Goal: Find specific page/section: Find specific page/section

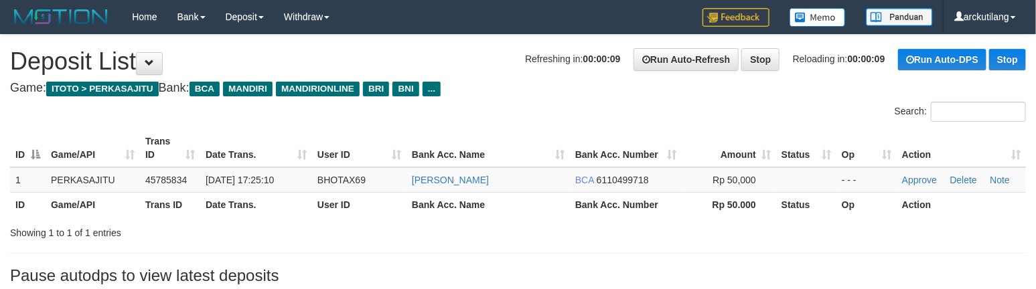
click at [644, 92] on h4 "Game: ITOTO > PERKASAJITU Bank: BCA MANDIRI MANDIRIONLINE BRI BNI ..." at bounding box center [518, 88] width 1016 height 13
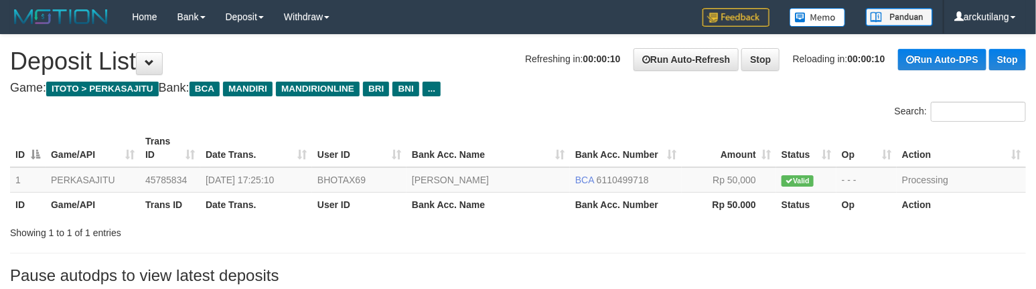
click at [640, 86] on h4 "Game: ITOTO > PERKASAJITU Bank: BCA MANDIRI MANDIRIONLINE BRI BNI ..." at bounding box center [518, 88] width 1016 height 13
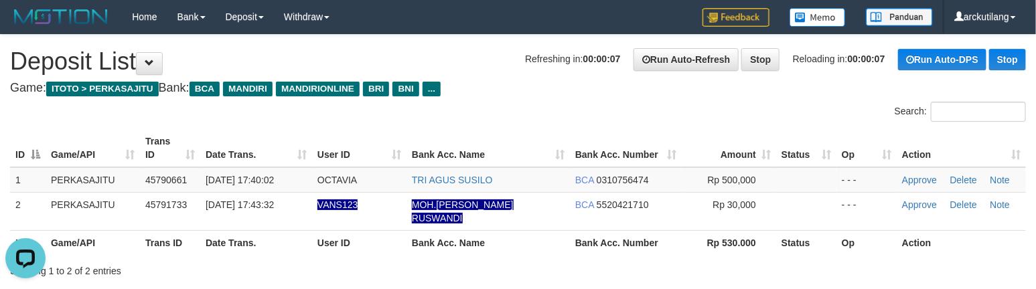
click at [625, 108] on div "Search:" at bounding box center [777, 113] width 498 height 23
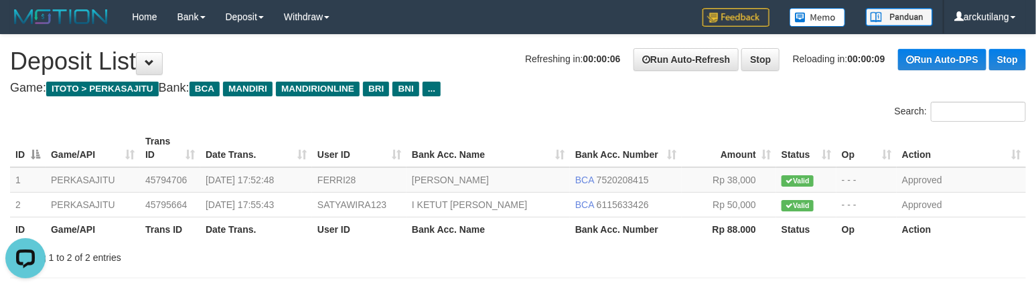
click at [519, 109] on div "Search:" at bounding box center [777, 113] width 518 height 23
